Goal: Register for event/course

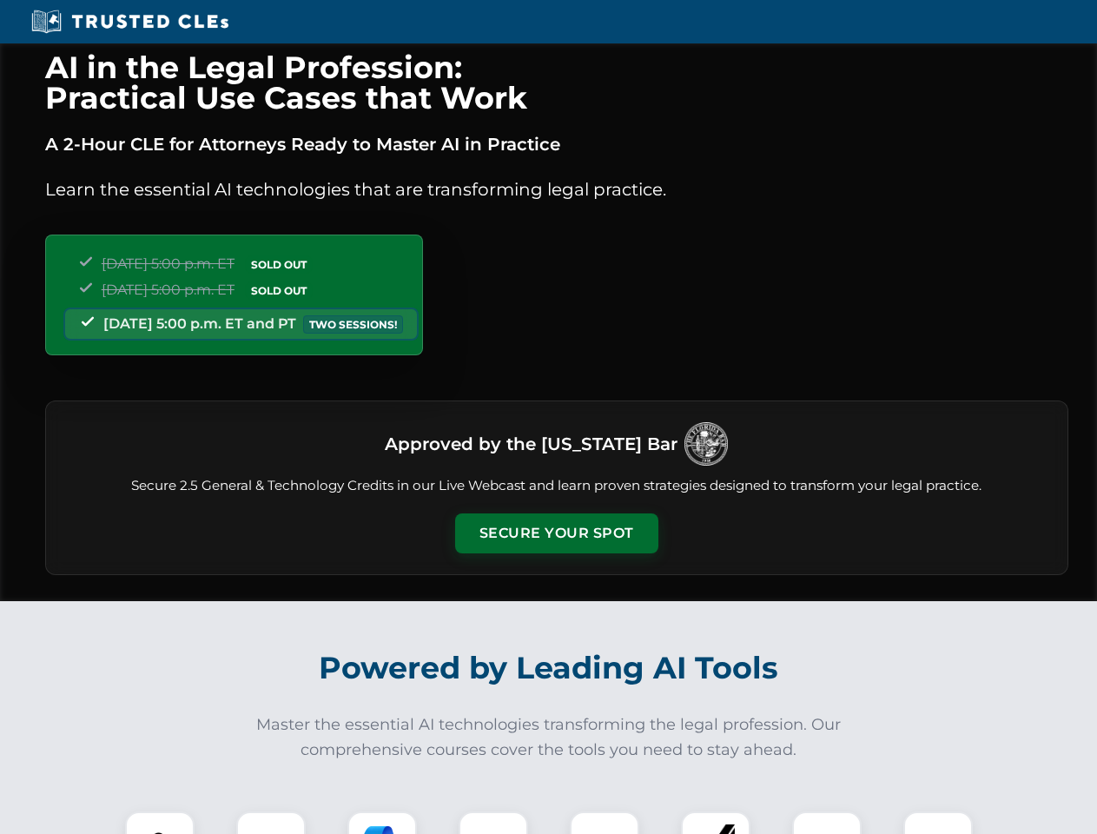
click at [556, 533] on button "Secure Your Spot" at bounding box center [556, 533] width 203 height 40
click at [160, 822] on img at bounding box center [160, 846] width 50 height 50
click at [271, 822] on div at bounding box center [270, 845] width 69 height 69
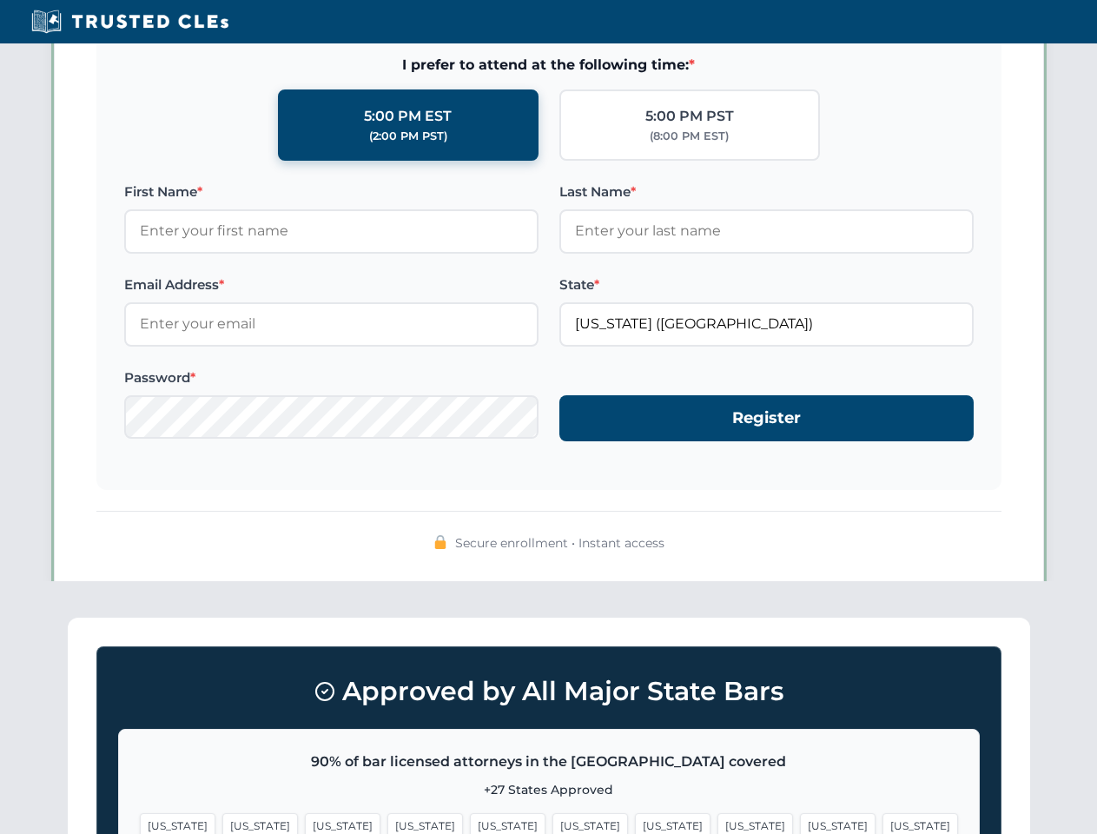
click at [800, 822] on span "[US_STATE]" at bounding box center [838, 825] width 76 height 25
